Goal: Task Accomplishment & Management: Use online tool/utility

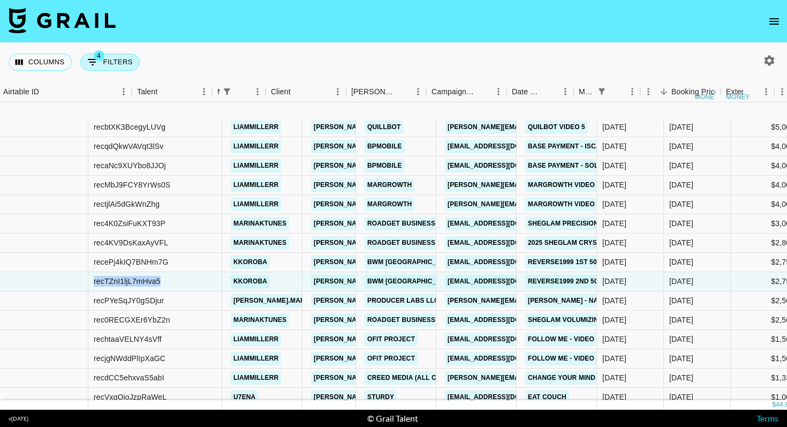
click at [115, 59] on button "4 Filters" at bounding box center [109, 62] width 59 height 17
select select "managerIds"
select select "status"
select select "not"
select select "declined"
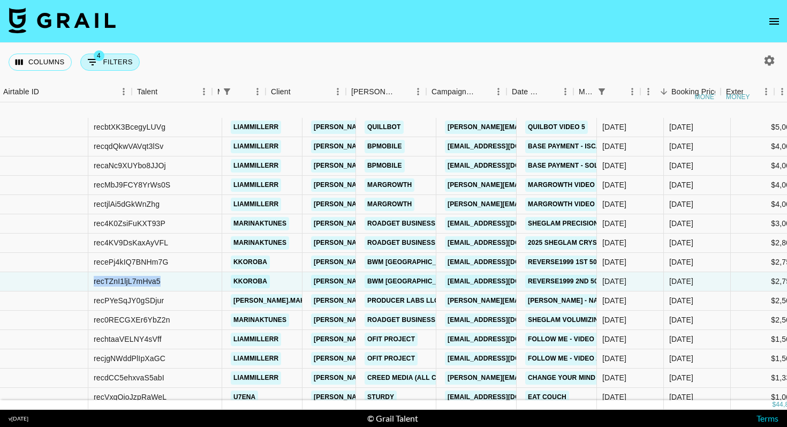
select select "status"
select select "not"
select select "cancelled"
select select "monthDue2"
select select "[DATE]"
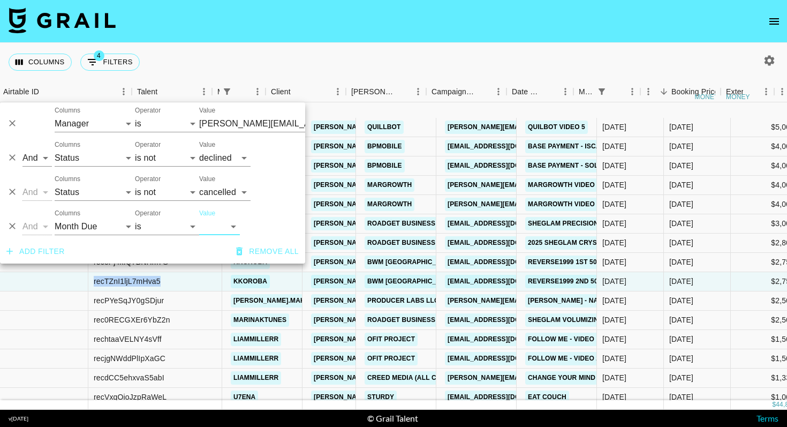
scroll to position [65, 91]
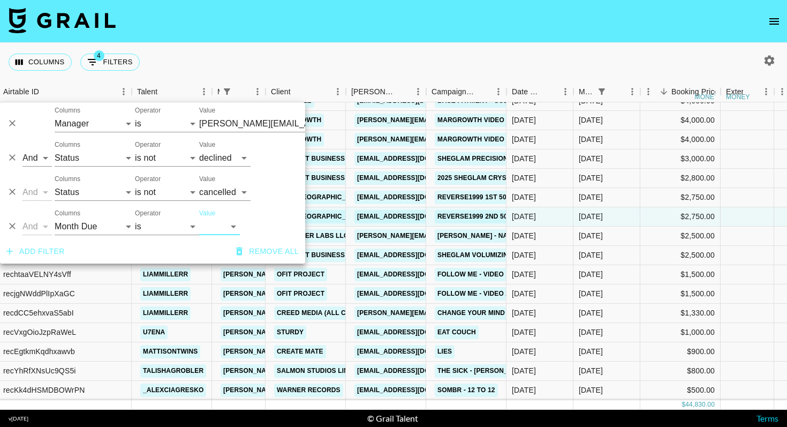
click at [13, 223] on icon "Delete" at bounding box center [12, 226] width 11 height 11
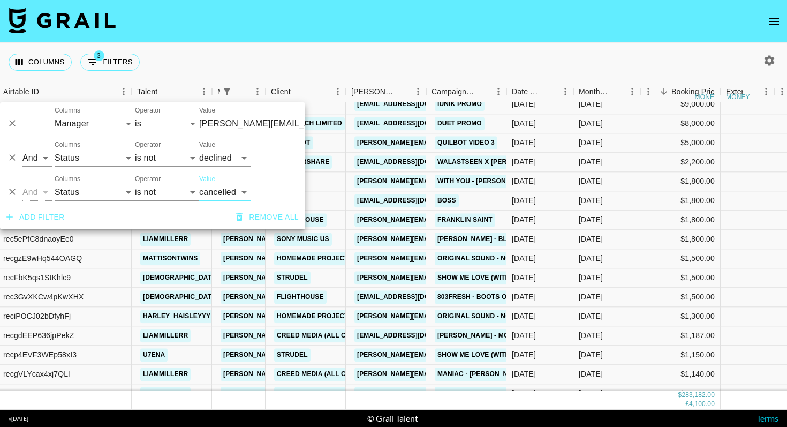
click at [64, 222] on button "Add filter" at bounding box center [35, 217] width 67 height 20
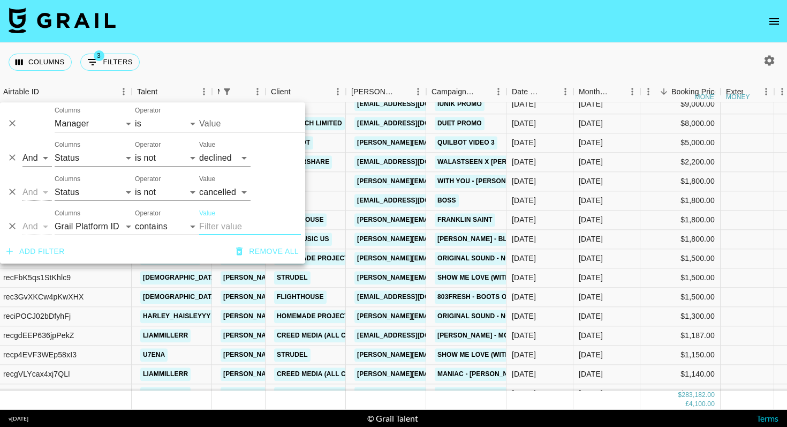
type input "[PERSON_NAME][EMAIL_ADDRESS][DOMAIN_NAME]"
click at [91, 223] on select "Grail Platform ID Airtable ID Talent Manager Client [PERSON_NAME] Campaign (Typ…" at bounding box center [95, 226] width 80 height 17
select select "talentName"
type input "[PERSON_NAME][EMAIL_ADDRESS][DOMAIN_NAME]"
click at [245, 229] on input "Value" at bounding box center [250, 226] width 102 height 17
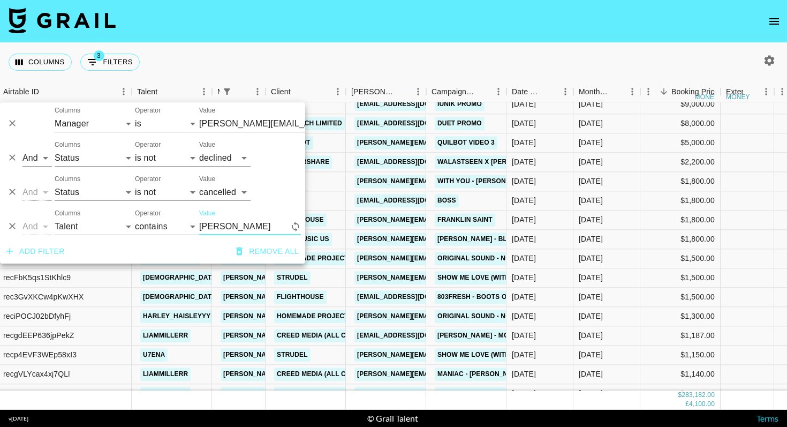
type input "liamm"
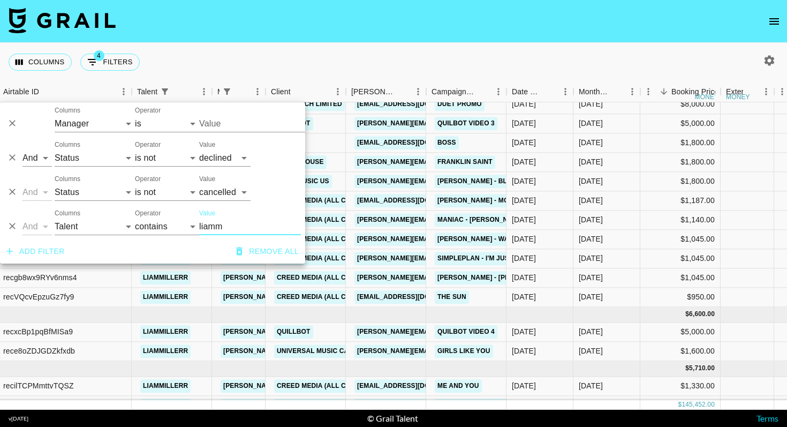
type input "[PERSON_NAME][EMAIL_ADDRESS][DOMAIN_NAME]"
type input "liamm"
click at [400, 49] on div "Columns 4 Filters + Booking" at bounding box center [393, 62] width 787 height 39
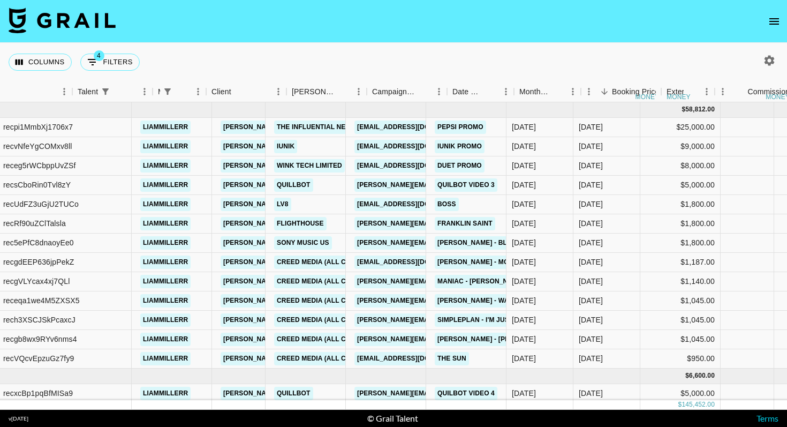
scroll to position [0, 375]
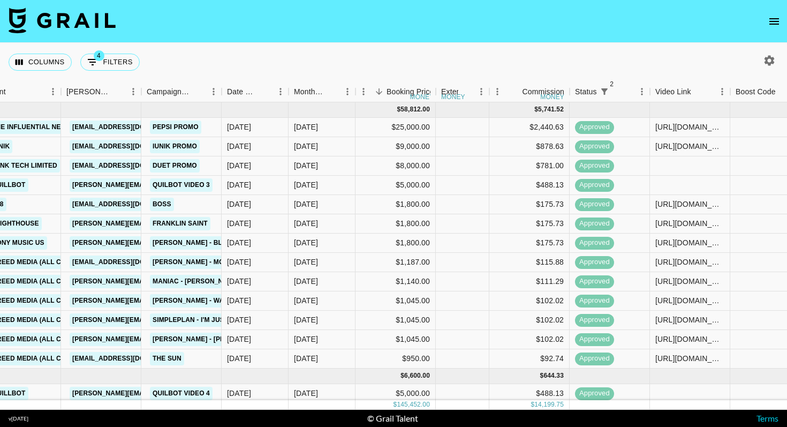
click at [771, 57] on icon "button" at bounding box center [770, 60] width 10 height 10
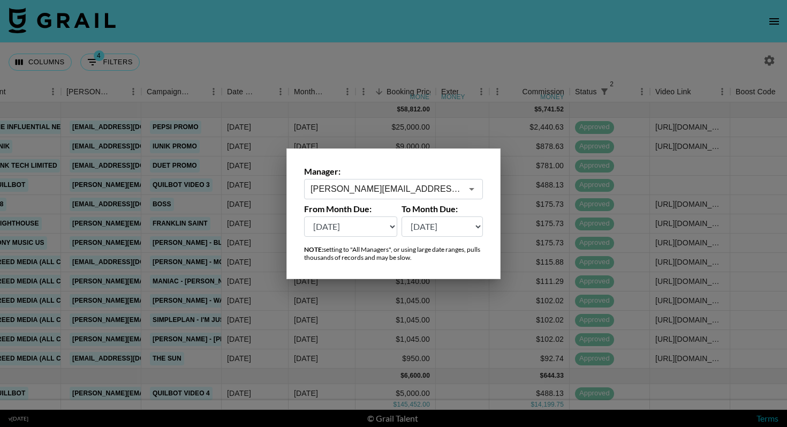
click at [359, 225] on select "[DATE] [DATE] '[DATE] May '[DATE] Mar '[DATE] Jan '[DATE] Nov '[DATE] Sep '[DAT…" at bounding box center [350, 226] width 93 height 20
select select "[DATE]"
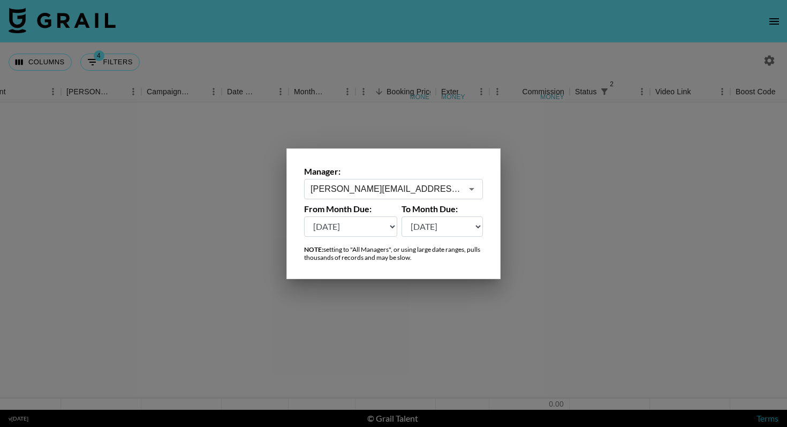
click at [346, 34] on div at bounding box center [393, 213] width 787 height 427
click at [107, 56] on button "4 Filters" at bounding box center [109, 62] width 59 height 17
select select "managerIds"
select select "status"
select select "not"
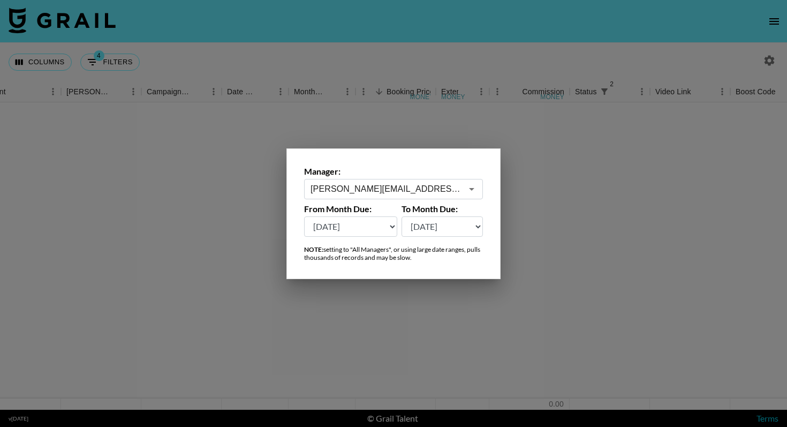
select select "declined"
select select "status"
select select "not"
select select "cancelled"
select select "talentName"
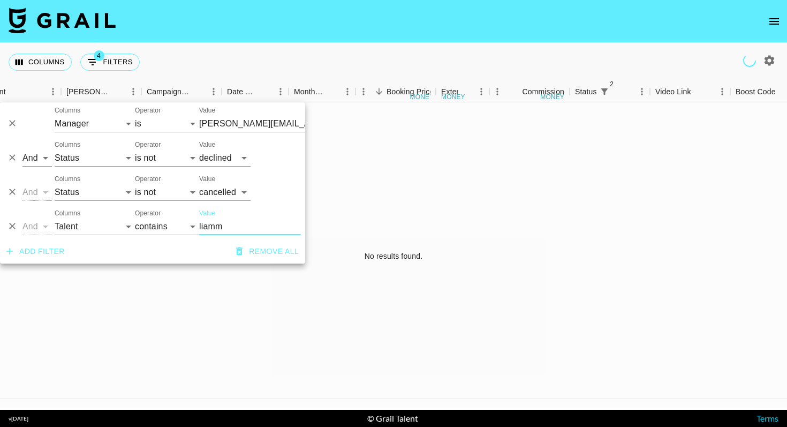
click at [350, 52] on div "Columns 4 Filters + Booking" at bounding box center [393, 62] width 787 height 39
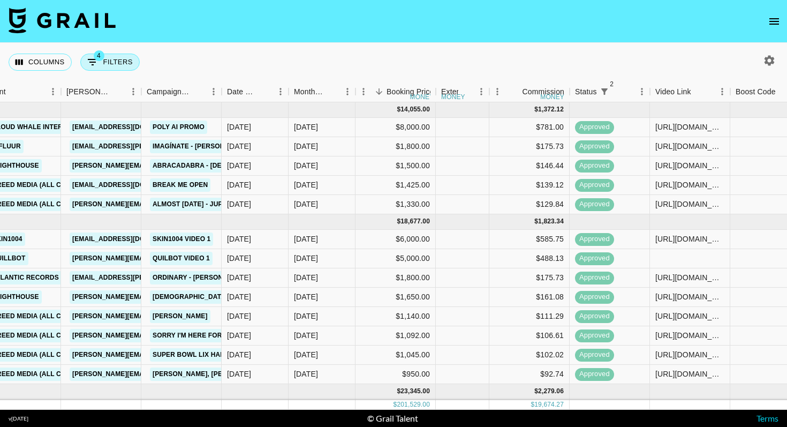
click at [91, 61] on icon "Show filters" at bounding box center [92, 62] width 13 height 13
select select "managerIds"
select select "status"
select select "not"
select select "declined"
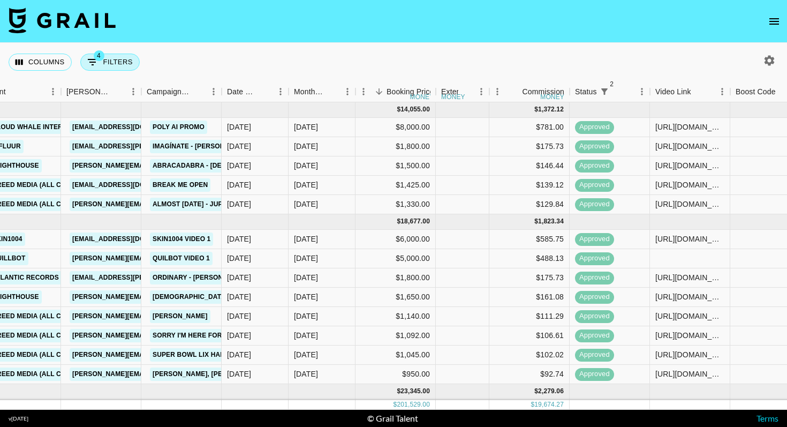
select select "status"
select select "not"
select select "cancelled"
select select "talentName"
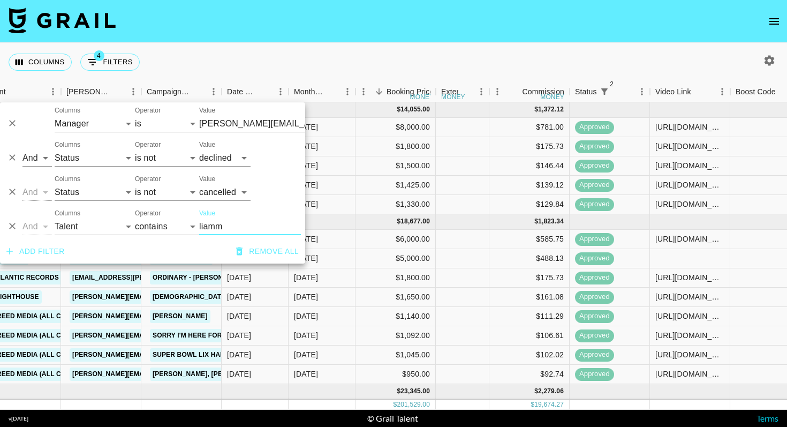
click at [34, 236] on div "And Or Columns Grail Platform ID Airtable ID Talent Manager Client [PERSON_NAME…" at bounding box center [152, 222] width 305 height 34
click at [34, 252] on button "Add filter" at bounding box center [35, 252] width 67 height 20
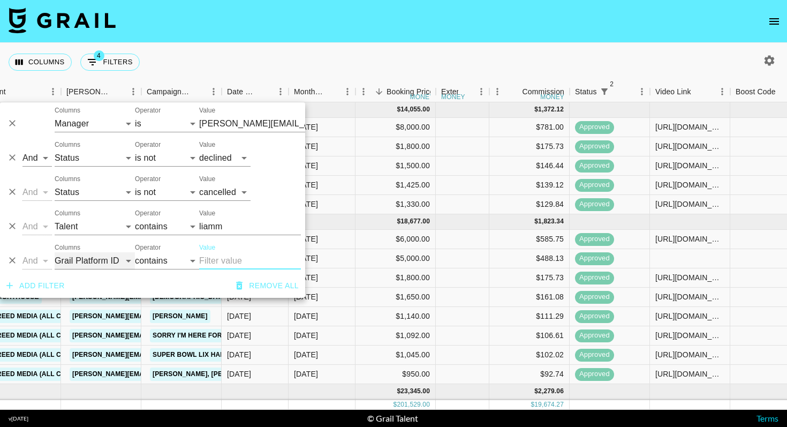
click at [85, 264] on select "Grail Platform ID Airtable ID Talent Manager Client [PERSON_NAME] Campaign (Typ…" at bounding box center [95, 260] width 80 height 17
select select "clientId"
select select "is"
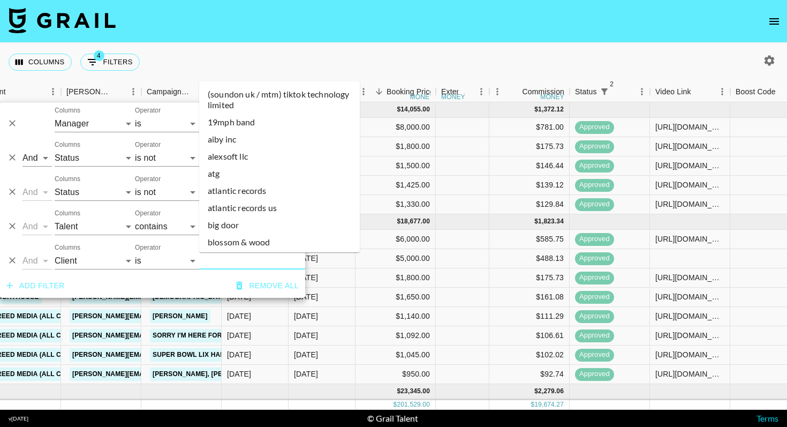
click at [234, 257] on input "Value" at bounding box center [271, 260] width 145 height 17
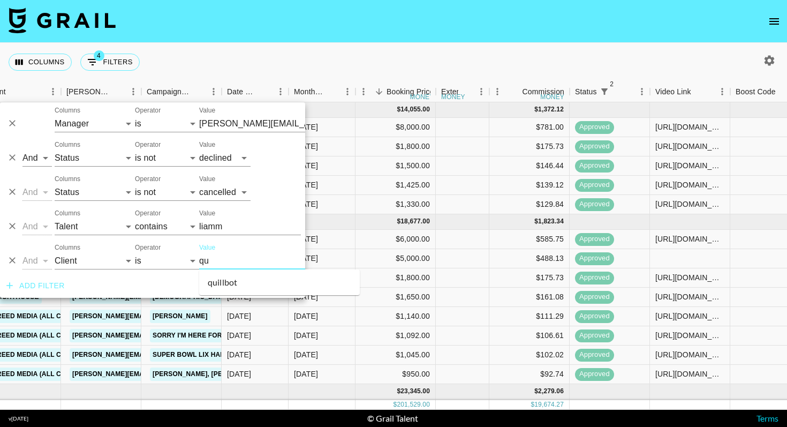
type input "qui"
click at [240, 285] on li "quillbot" at bounding box center [279, 282] width 161 height 17
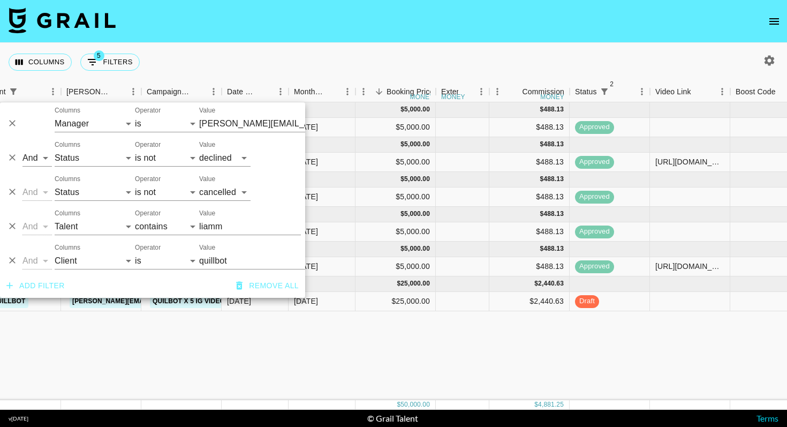
click at [513, 49] on div "Columns 5 Filters + Booking" at bounding box center [393, 62] width 787 height 39
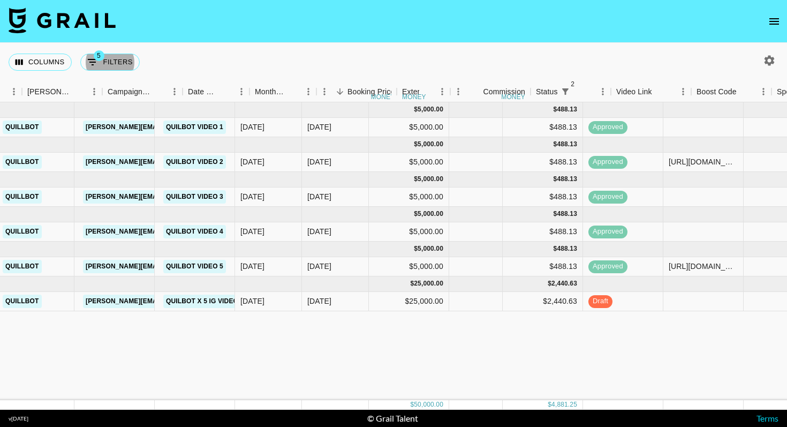
scroll to position [0, 459]
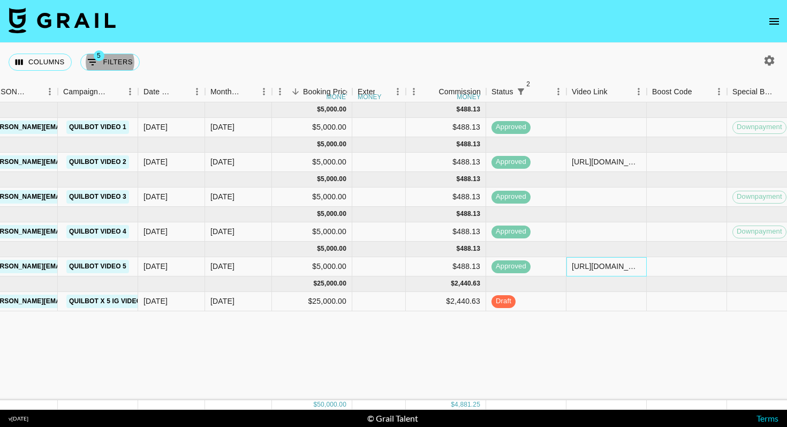
click at [627, 264] on div "[URL][DOMAIN_NAME]" at bounding box center [606, 266] width 69 height 11
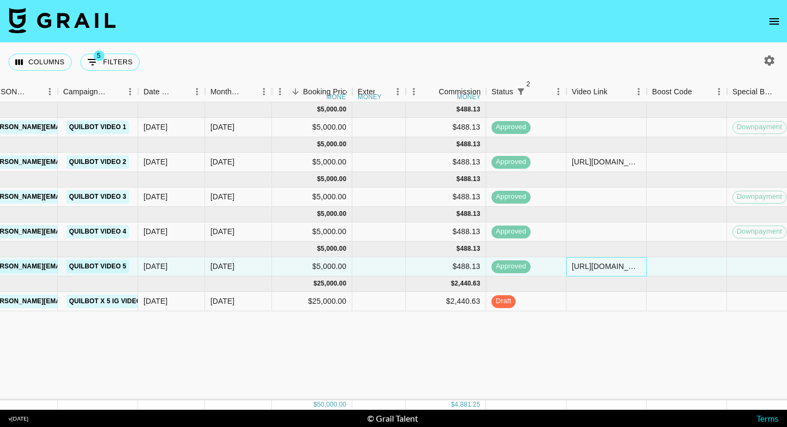
click at [627, 264] on div "[URL][DOMAIN_NAME]" at bounding box center [606, 266] width 69 height 11
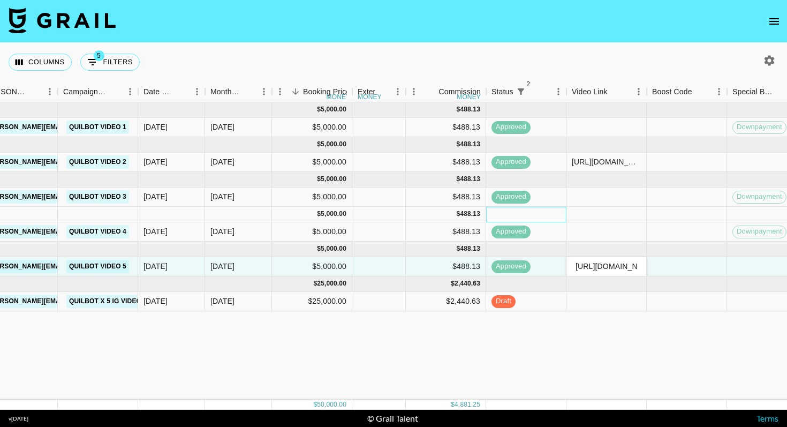
click at [540, 217] on div at bounding box center [526, 215] width 80 height 16
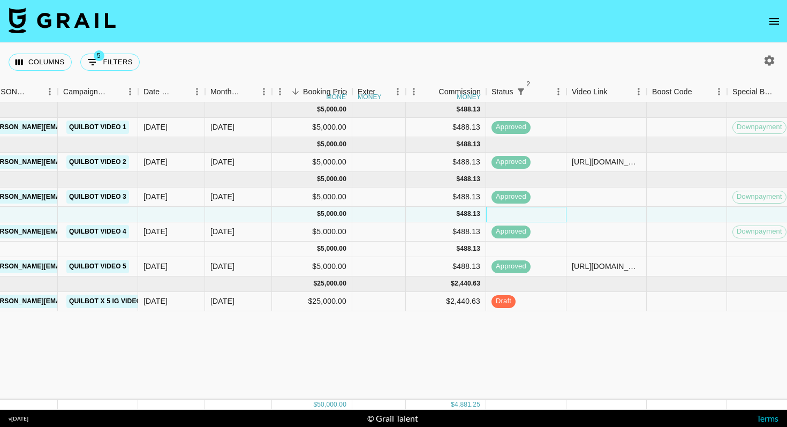
scroll to position [0, 458]
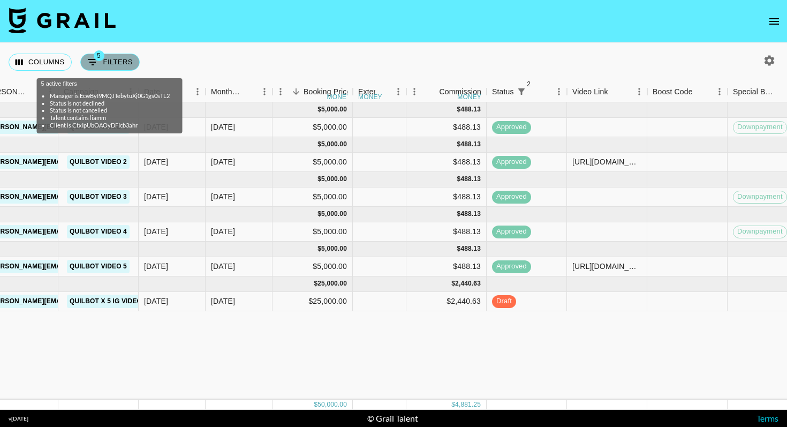
click at [116, 63] on button "5 Filters" at bounding box center [109, 62] width 59 height 17
select select "managerIds"
select select "status"
select select "not"
select select "declined"
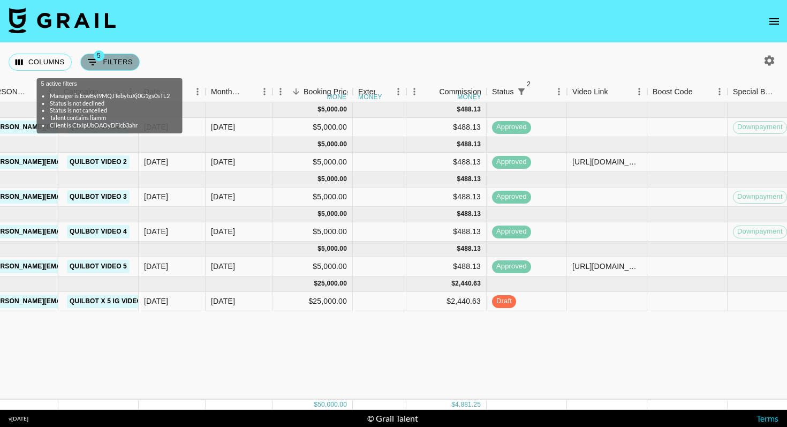
select select "status"
select select "not"
select select "cancelled"
select select "talentName"
select select "clientId"
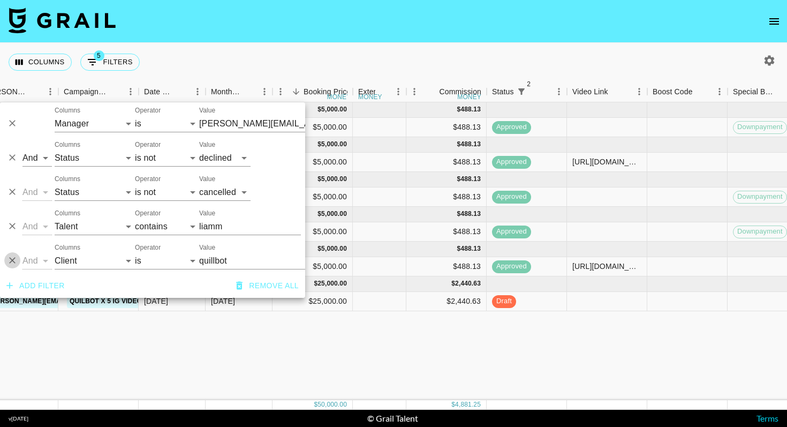
click at [14, 257] on icon "Delete" at bounding box center [12, 260] width 11 height 11
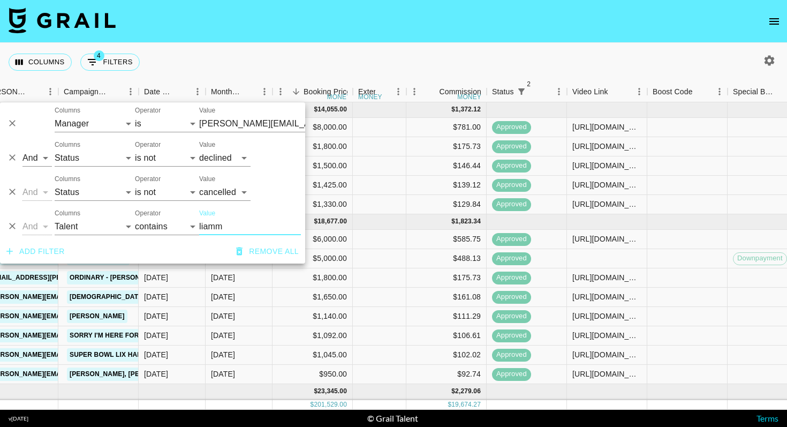
click at [15, 232] on button "Delete" at bounding box center [12, 226] width 16 height 16
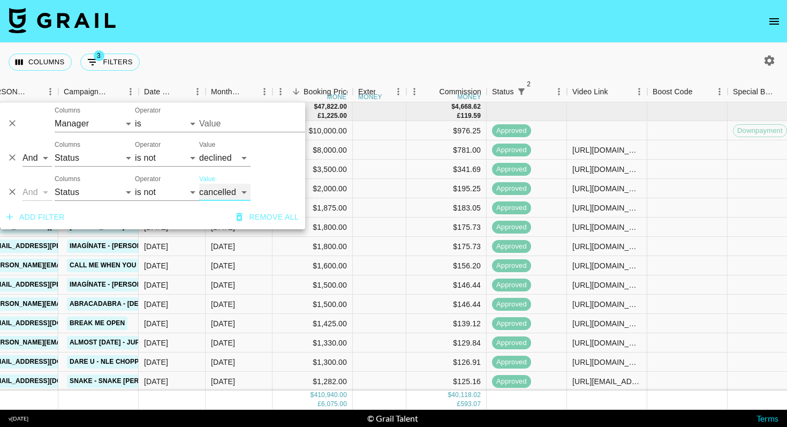
type input "[PERSON_NAME][EMAIL_ADDRESS][DOMAIN_NAME]"
click at [42, 222] on button "Add filter" at bounding box center [35, 217] width 67 height 20
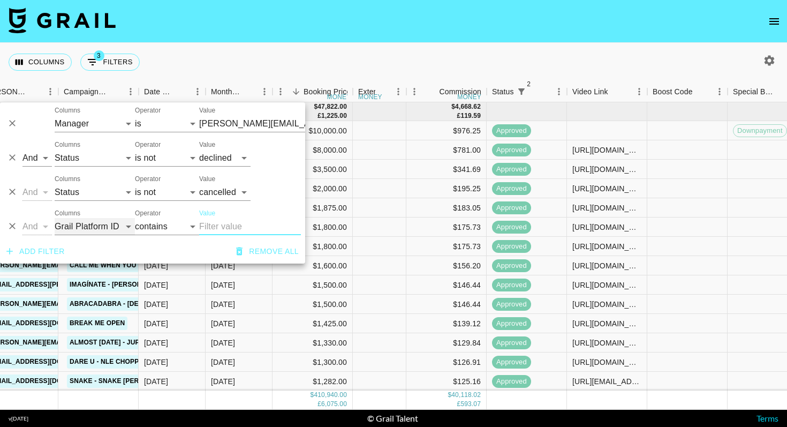
click at [67, 233] on select "Grail Platform ID Airtable ID Talent Manager Client [PERSON_NAME] Campaign (Typ…" at bounding box center [95, 226] width 80 height 17
select select "monthDue2"
select select "is"
type input "[PERSON_NAME][EMAIL_ADDRESS][DOMAIN_NAME]"
click at [243, 225] on div "Value [DATE] [DATE] '[DATE] May '[DATE] Mar '[DATE] Jan '[DATE] Nov '[DATE] Sep…" at bounding box center [250, 222] width 102 height 26
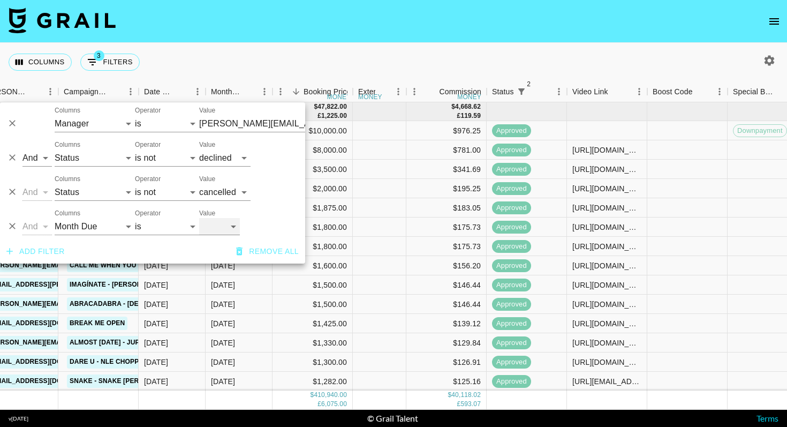
click at [217, 228] on select "[DATE] [DATE] '[DATE] May '[DATE] Mar '[DATE] Jan '[DATE] Nov '[DATE] Sep '[DAT…" at bounding box center [219, 226] width 41 height 17
select select "[DATE]"
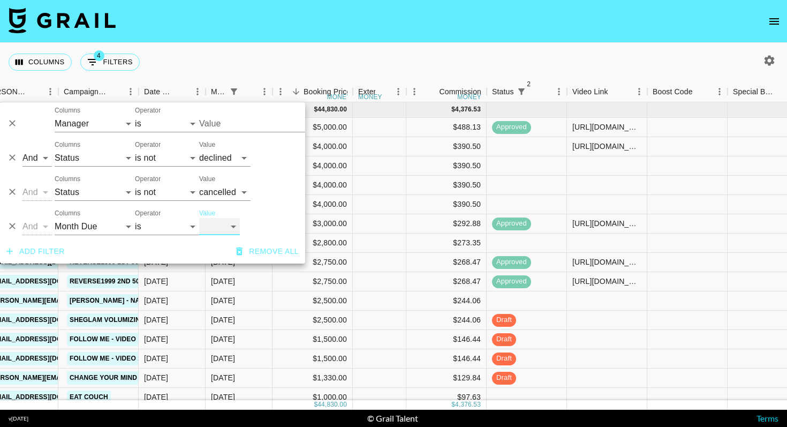
type input "[PERSON_NAME][EMAIL_ADDRESS][DOMAIN_NAME]"
click at [471, 73] on div "Columns 4 Filters + Booking" at bounding box center [393, 62] width 787 height 39
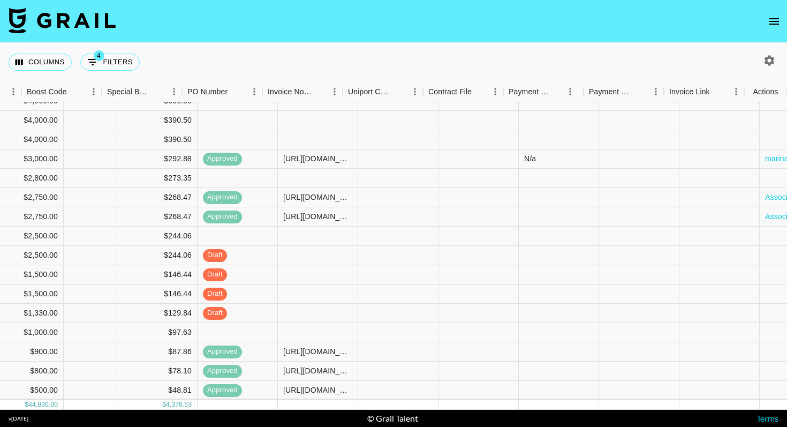
scroll to position [65, 1085]
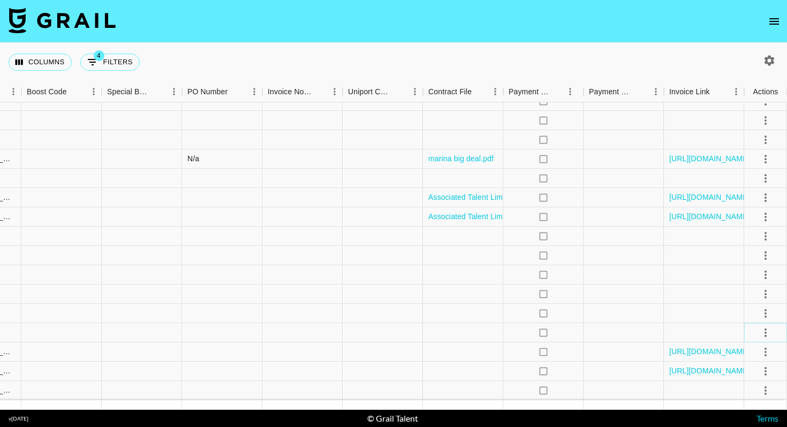
click at [769, 332] on icon "select merge strategy" at bounding box center [765, 332] width 13 height 13
click at [763, 237] on li "Confirm" at bounding box center [753, 232] width 70 height 19
click at [751, 285] on li "Cancel" at bounding box center [753, 290] width 70 height 19
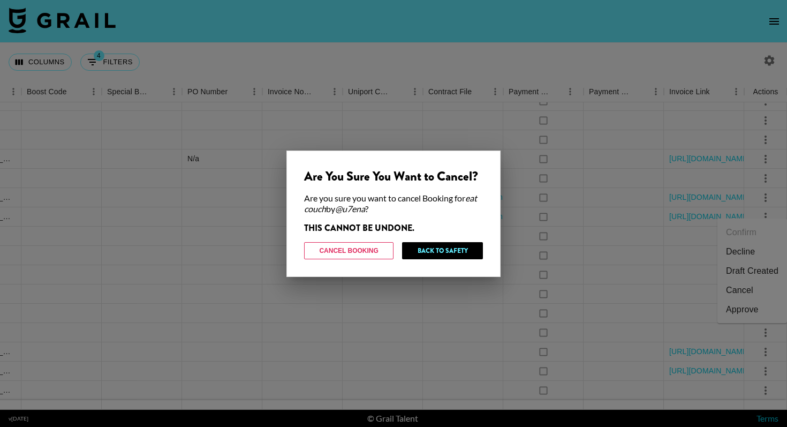
drag, startPoint x: 751, startPoint y: 285, endPoint x: 483, endPoint y: 222, distance: 275.7
click at [483, 222] on div "Are You Sure You Want to Cancel? Are you sure you want to cancel Booking for ea…" at bounding box center [393, 213] width 787 height 427
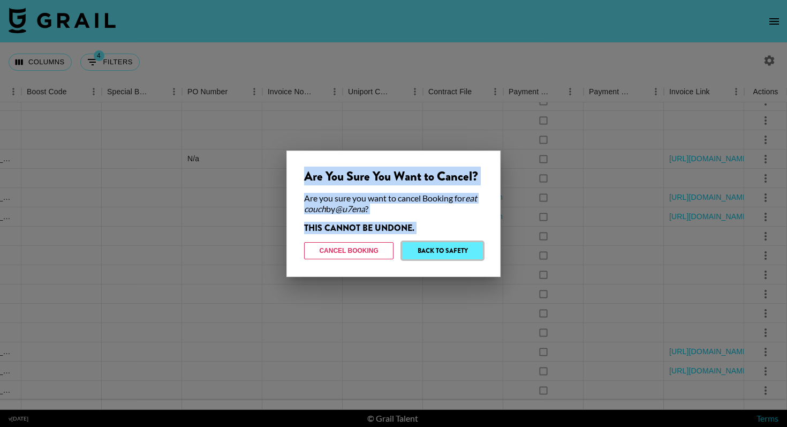
click at [468, 246] on button "Back to Safety" at bounding box center [442, 250] width 81 height 17
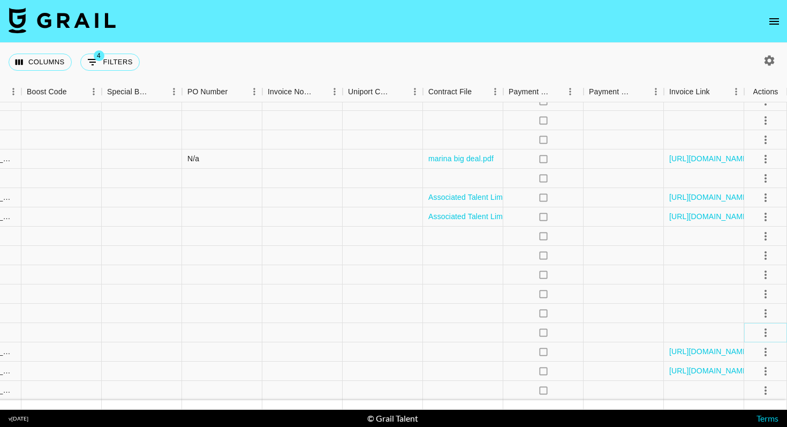
click at [768, 332] on icon "select merge strategy" at bounding box center [765, 332] width 13 height 13
click at [754, 268] on li "Draft Created" at bounding box center [753, 270] width 70 height 19
click at [396, 317] on div at bounding box center [383, 313] width 80 height 19
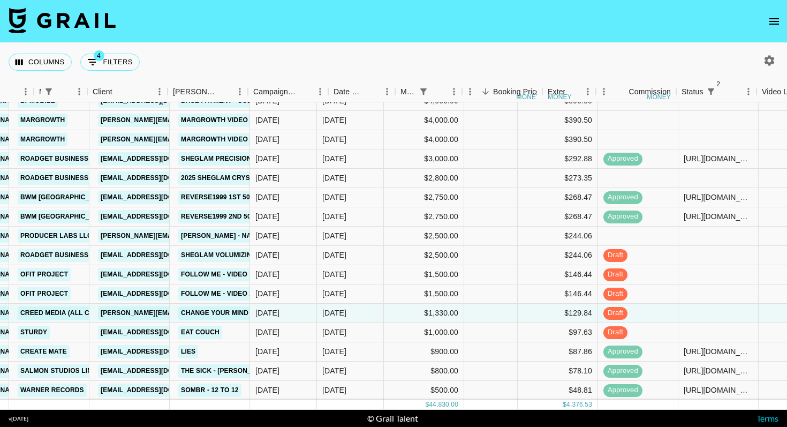
scroll to position [65, 86]
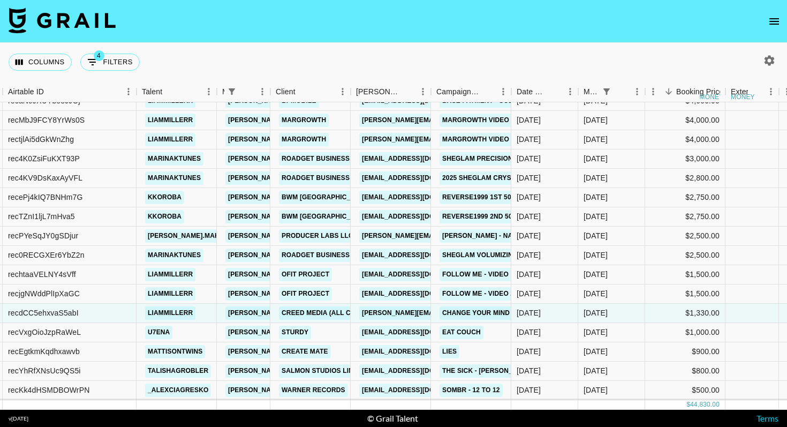
click at [180, 79] on div "Columns 4 Filters + Booking" at bounding box center [393, 62] width 787 height 39
click at [164, 88] on button "Sort" at bounding box center [169, 91] width 15 height 15
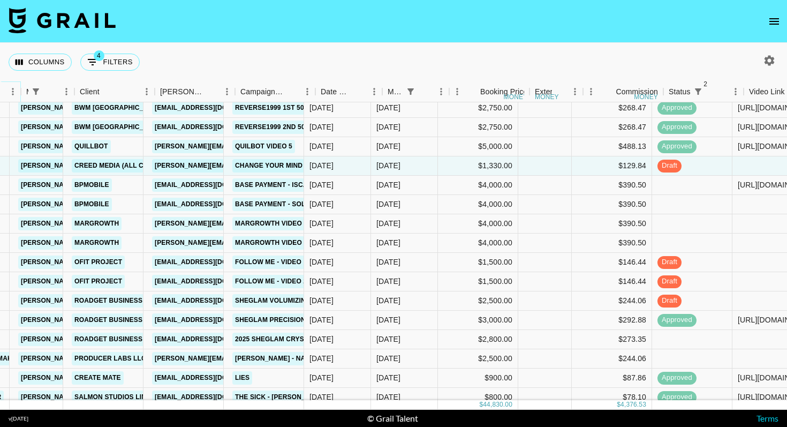
scroll to position [39, 249]
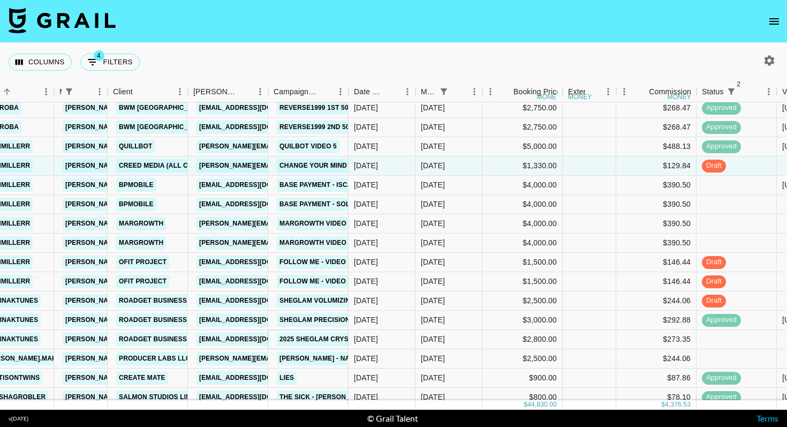
click at [318, 342] on link "2025 SHEGLAM Crystal Jelly Glaze Stick NEW SHEADES Campaign!" at bounding box center [399, 339] width 244 height 13
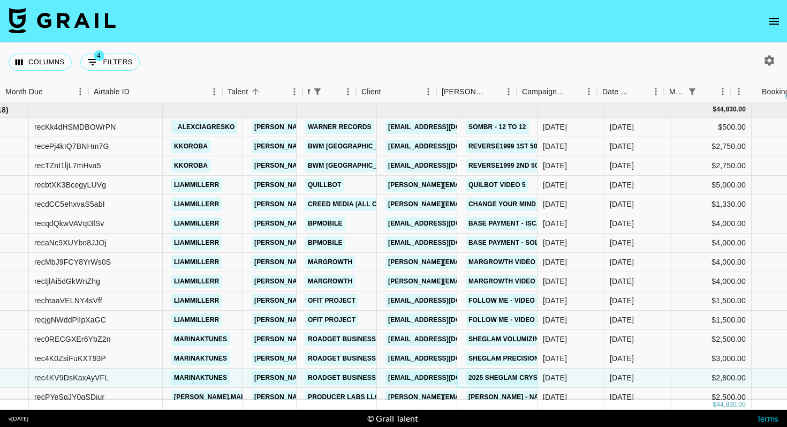
scroll to position [0, 0]
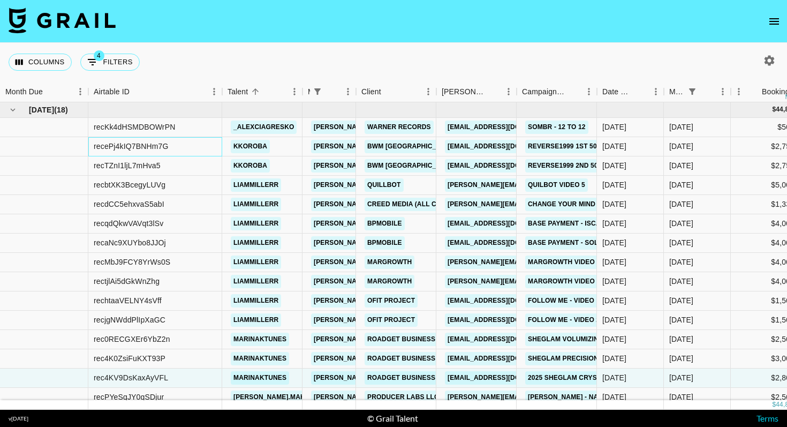
click at [162, 142] on div "recePj4kIQ7BNHm7G" at bounding box center [131, 146] width 74 height 11
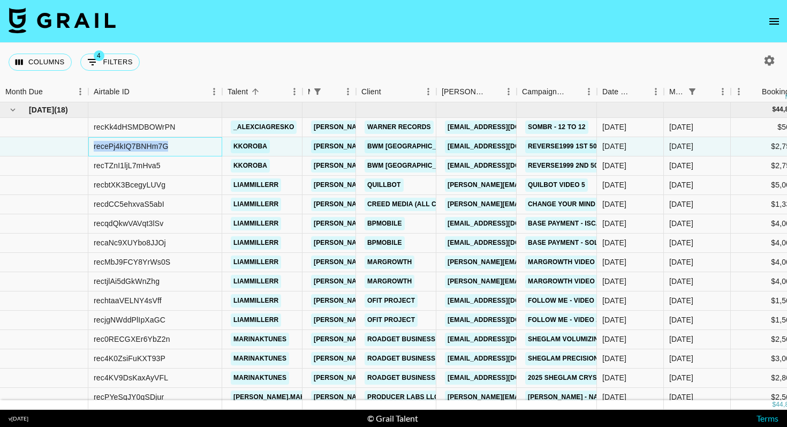
copy div "recePj4kIQ7BNHm7G"
click at [160, 166] on div "recTZnI1ljL7mHva5" at bounding box center [127, 165] width 67 height 11
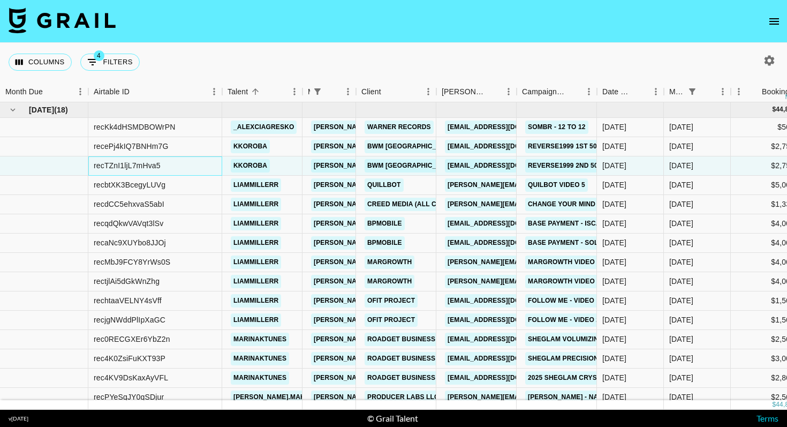
click at [160, 166] on div "recTZnI1ljL7mHva5" at bounding box center [127, 165] width 67 height 11
copy div "recTZnI1ljL7mHva5"
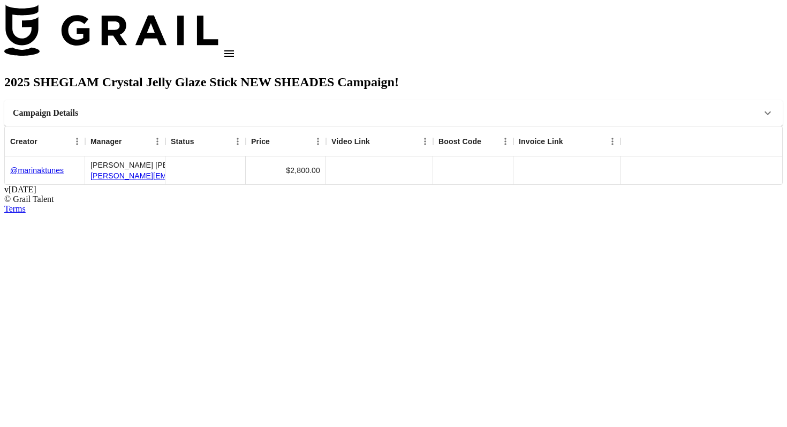
click at [483, 75] on h1 "2025 SHEGLAM Crystal Jelly Glaze Stick NEW SHEADES Campaign!" at bounding box center [393, 82] width 779 height 14
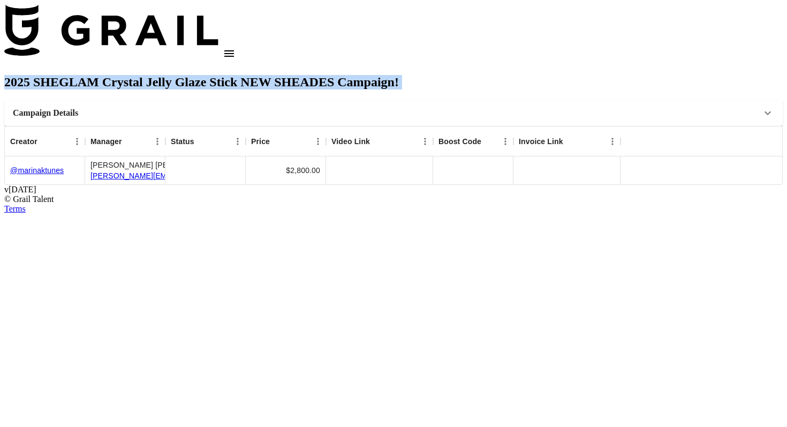
click at [483, 75] on h1 "2025 SHEGLAM Crystal Jelly Glaze Stick NEW SHEADES Campaign!" at bounding box center [393, 82] width 779 height 14
copy main "2025 SHEGLAM Crystal Jelly Glaze Stick NEW SHEADES Campaign! Campaign Details […"
